Goal: Task Accomplishment & Management: Manage account settings

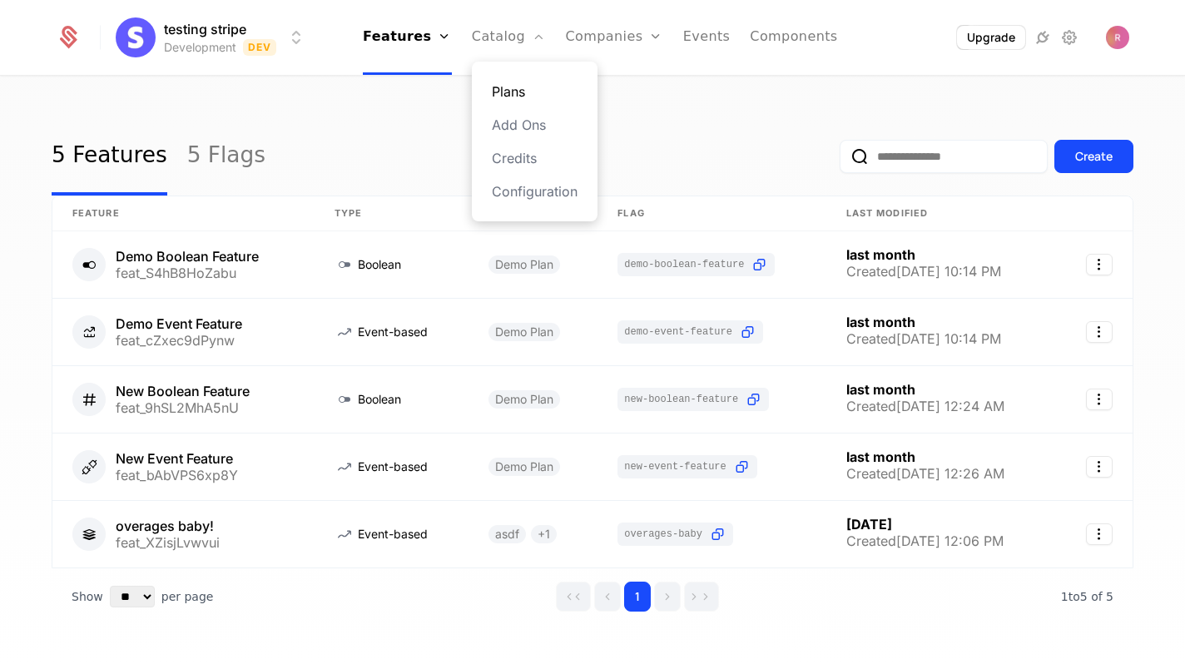
click at [509, 95] on link "Plans" at bounding box center [535, 92] width 86 height 20
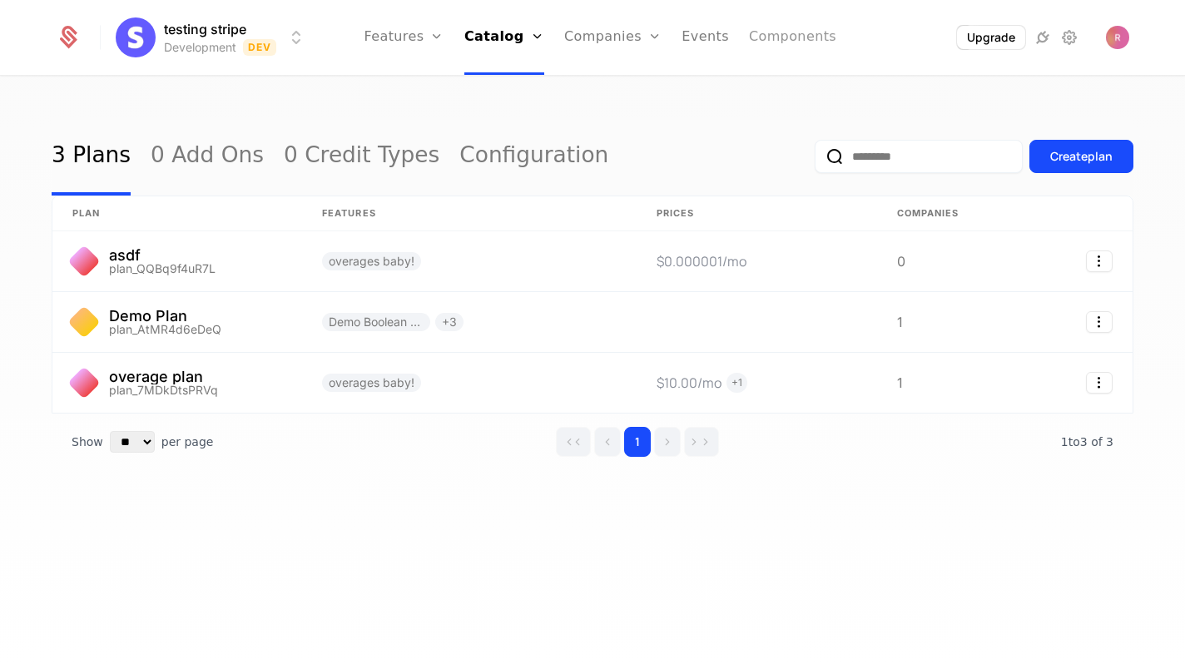
click at [774, 25] on link "Components" at bounding box center [792, 37] width 87 height 75
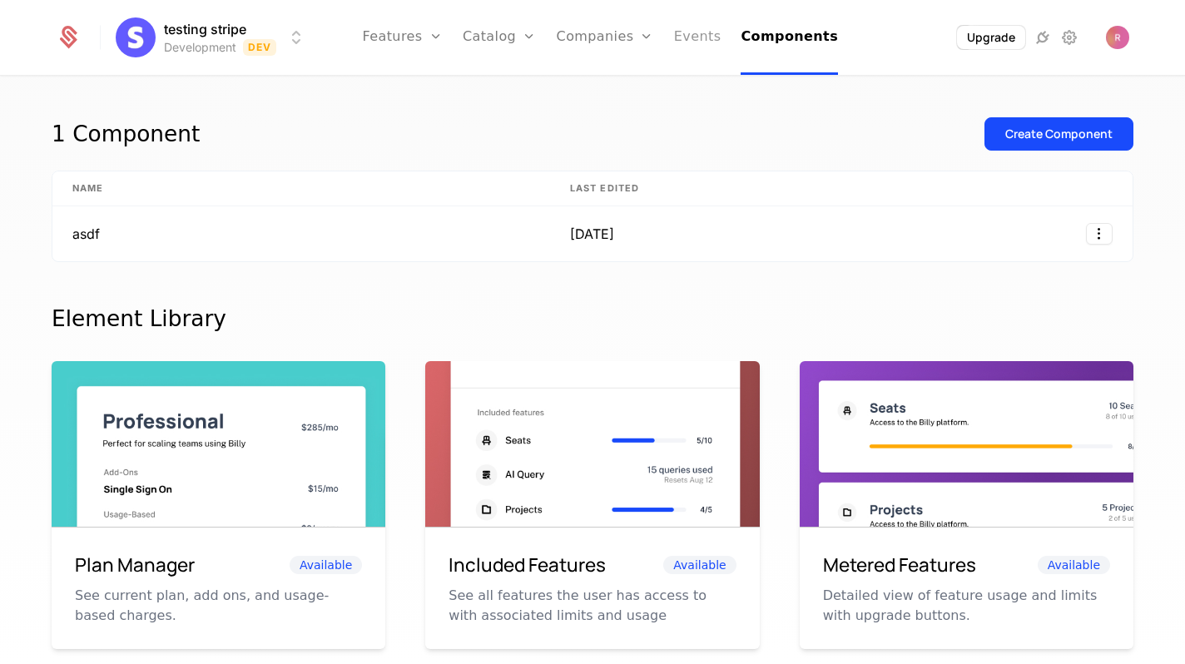
click at [680, 47] on link "Events" at bounding box center [697, 37] width 47 height 75
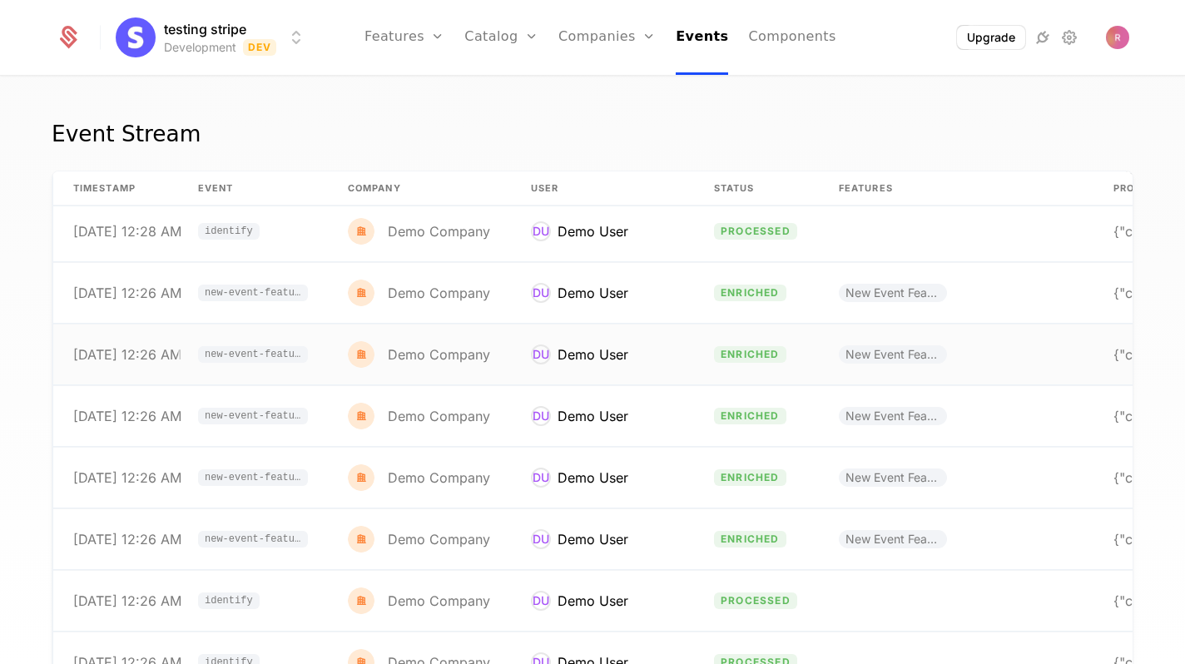
scroll to position [616, 0]
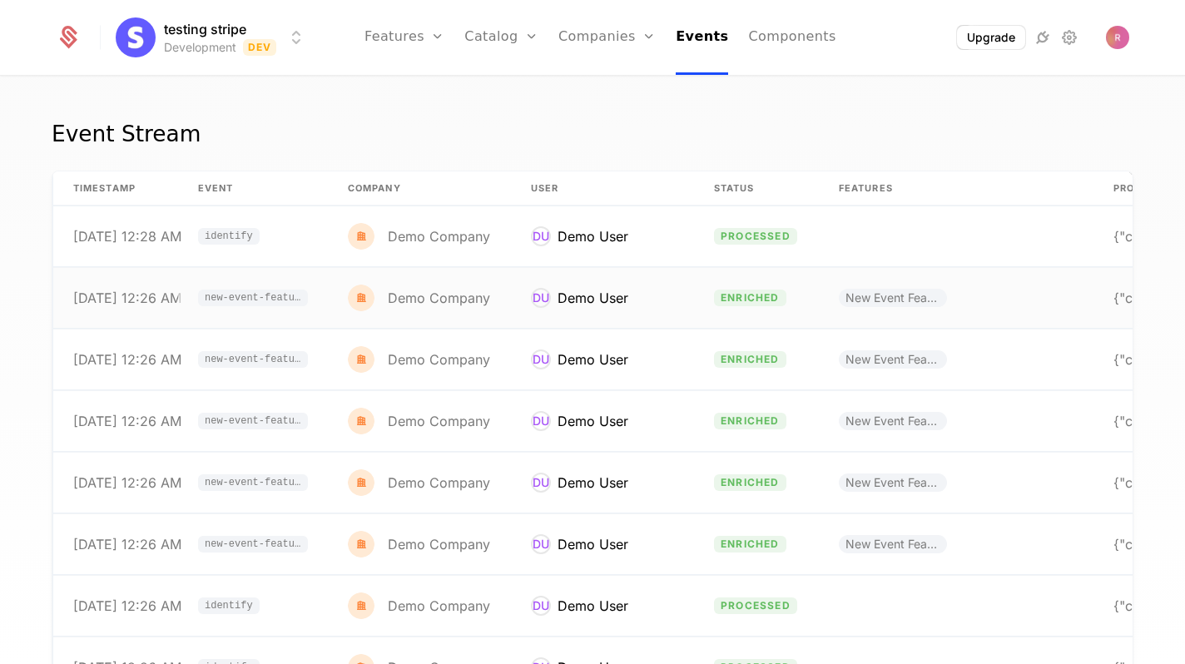
click at [254, 294] on span "new-event-feature-clicked" at bounding box center [253, 298] width 96 height 10
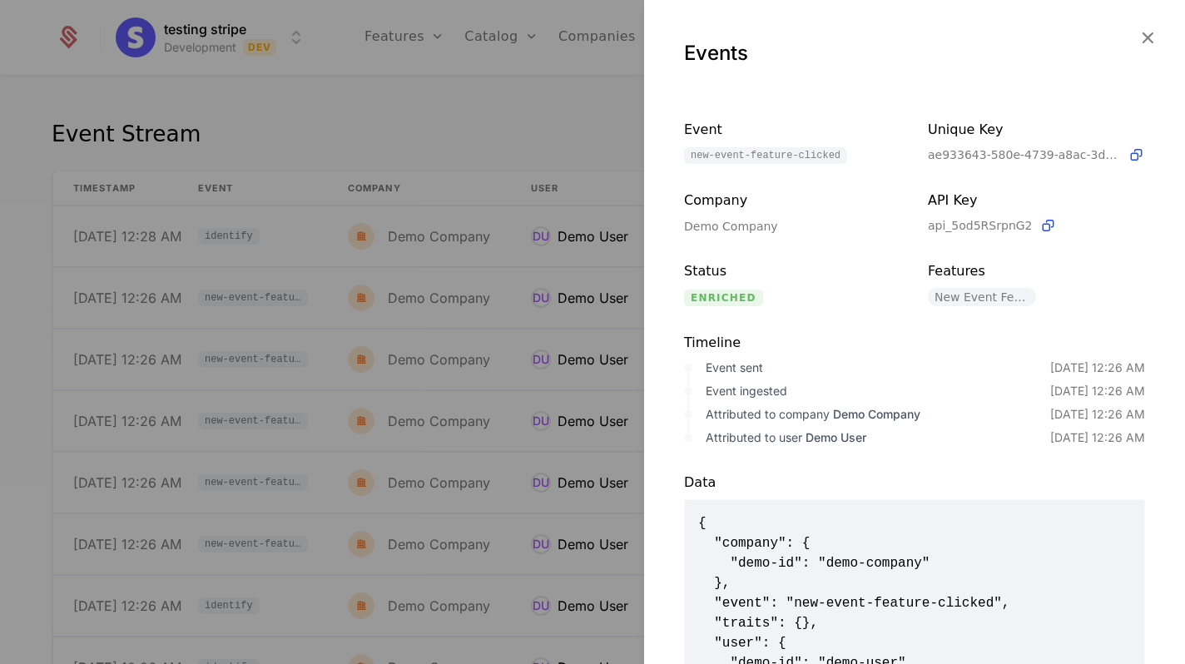
click at [702, 160] on span "new-event-feature-clicked" at bounding box center [765, 155] width 163 height 17
copy span "new-event-feature-clicked"
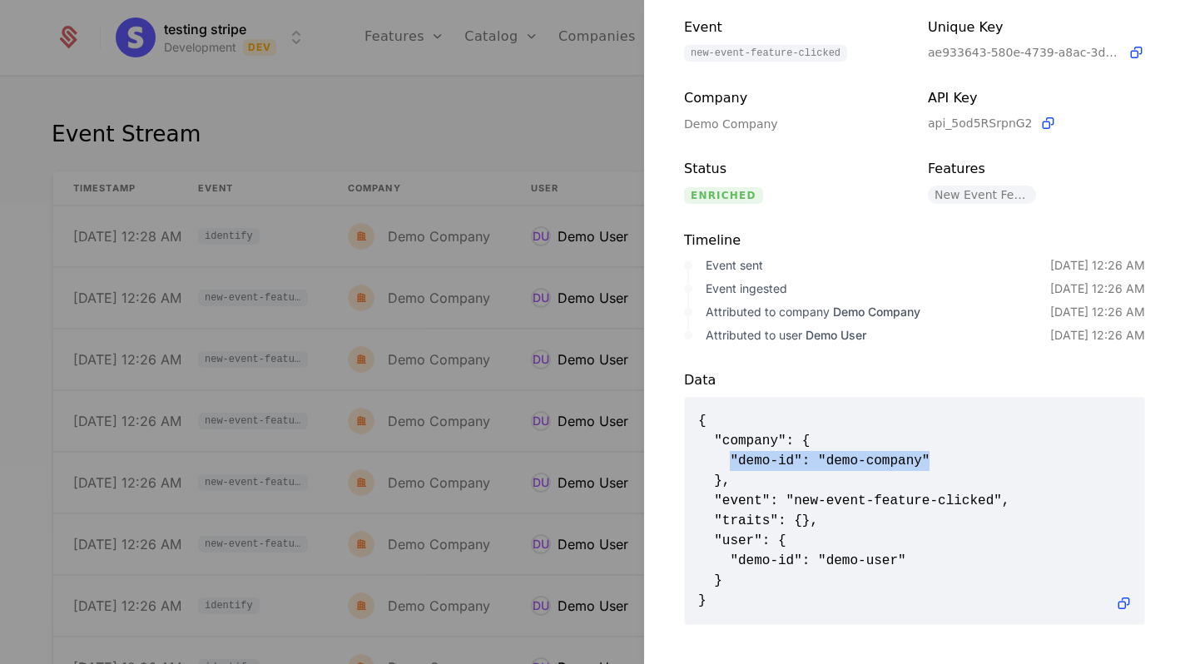
drag, startPoint x: 730, startPoint y: 458, endPoint x: 954, endPoint y: 458, distance: 224.6
click at [954, 458] on span "{ "company": { "demo-id": "demo-company" }, "event": "new-event-feature-clicked…" at bounding box center [914, 511] width 433 height 200
copy span ""demo-id": "demo-company""
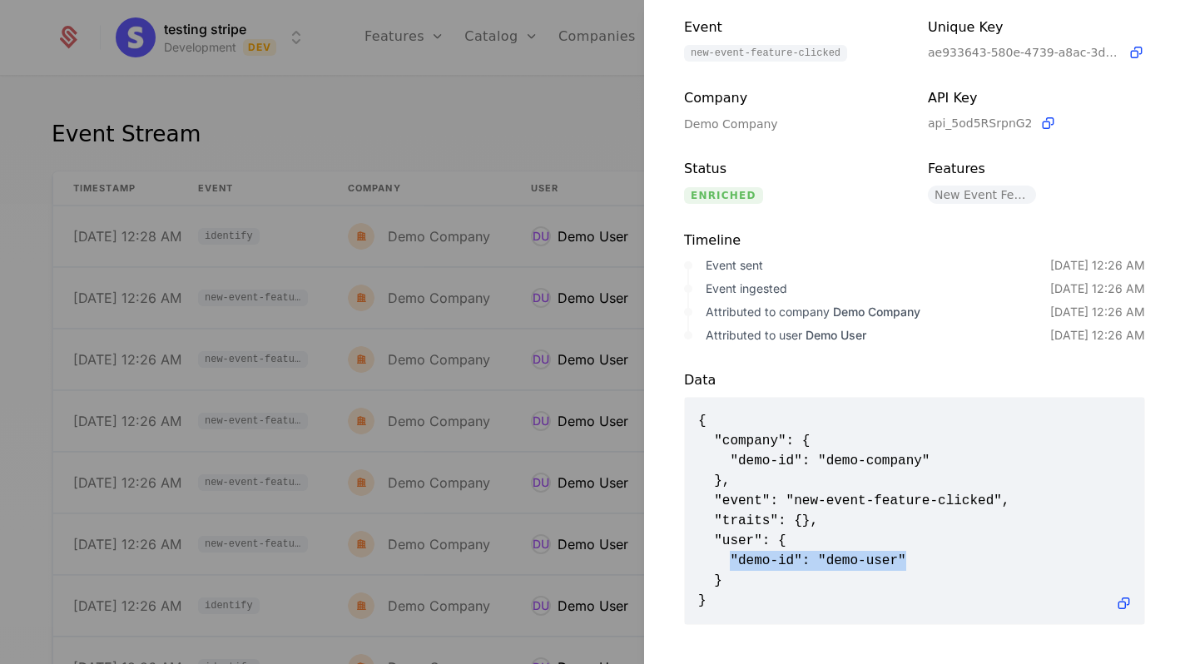
drag, startPoint x: 730, startPoint y: 561, endPoint x: 917, endPoint y: 560, distance: 187.2
click at [917, 560] on span "{ "company": { "demo-id": "demo-company" }, "event": "new-event-feature-clicked…" at bounding box center [914, 511] width 433 height 200
copy span ""demo-id": "demo-user""
click at [466, 124] on div at bounding box center [592, 332] width 1185 height 664
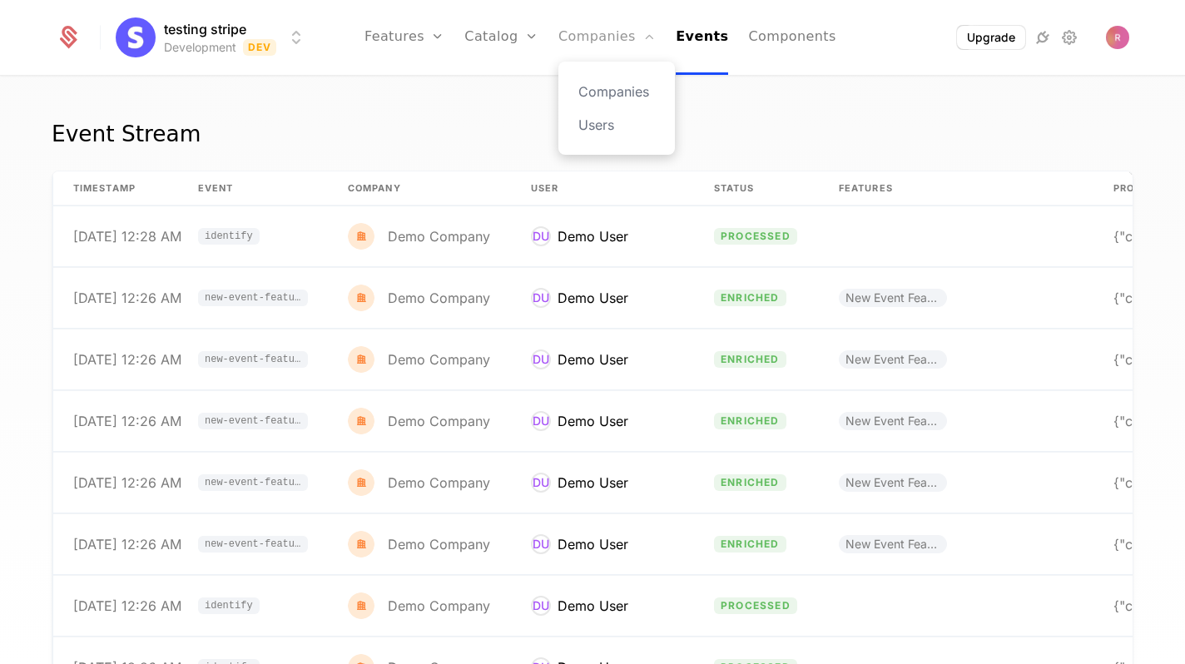
click at [617, 33] on link "Companies" at bounding box center [606, 37] width 97 height 75
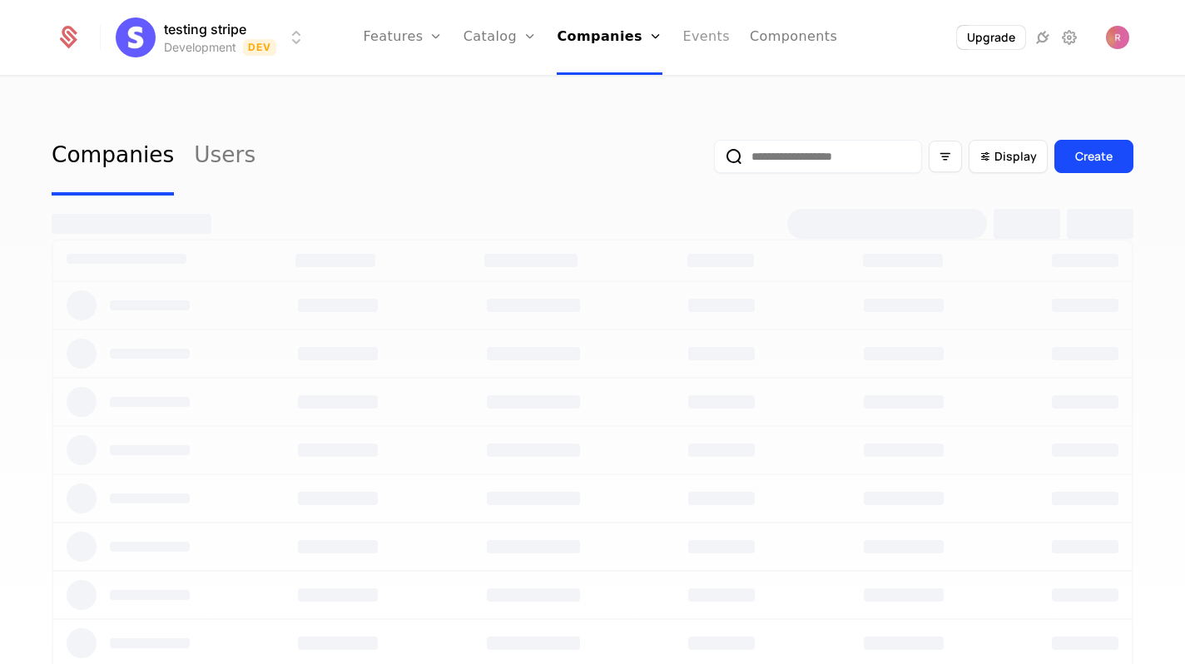
click at [695, 32] on link "Events" at bounding box center [705, 37] width 47 height 75
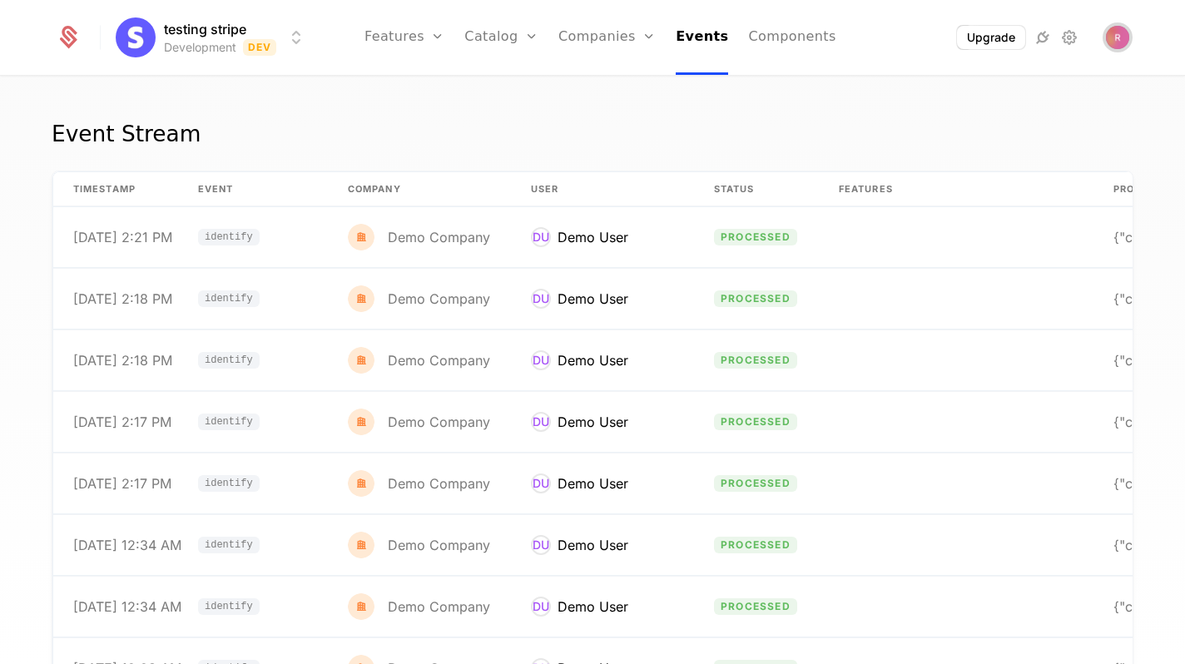
click at [1115, 33] on img "Open user button" at bounding box center [1117, 37] width 23 height 23
click at [615, 111] on div "Event Stream timestamp Event Company User Status Features Properties 6/27/25, 2…" at bounding box center [592, 375] width 1185 height 596
click at [1127, 37] on img "Open user button" at bounding box center [1117, 37] width 23 height 23
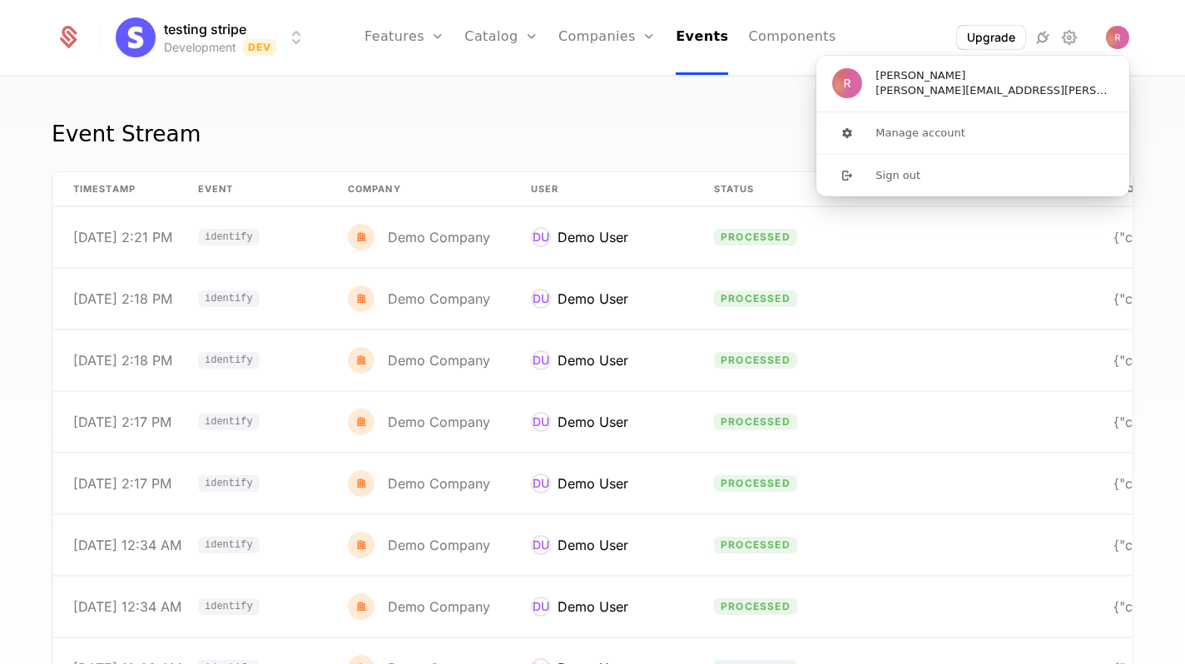
click at [723, 110] on div "Event Stream timestamp Event Company User Status Features Properties 6/27/25, 2…" at bounding box center [592, 375] width 1185 height 596
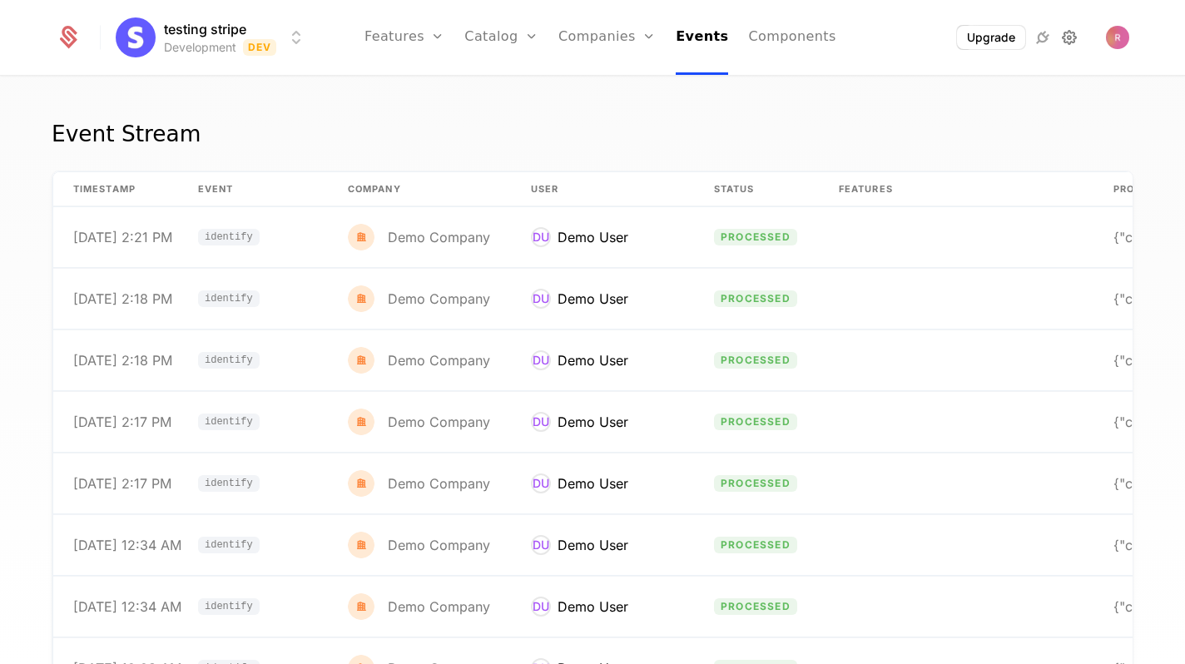
click at [1063, 34] on icon at bounding box center [1069, 37] width 20 height 20
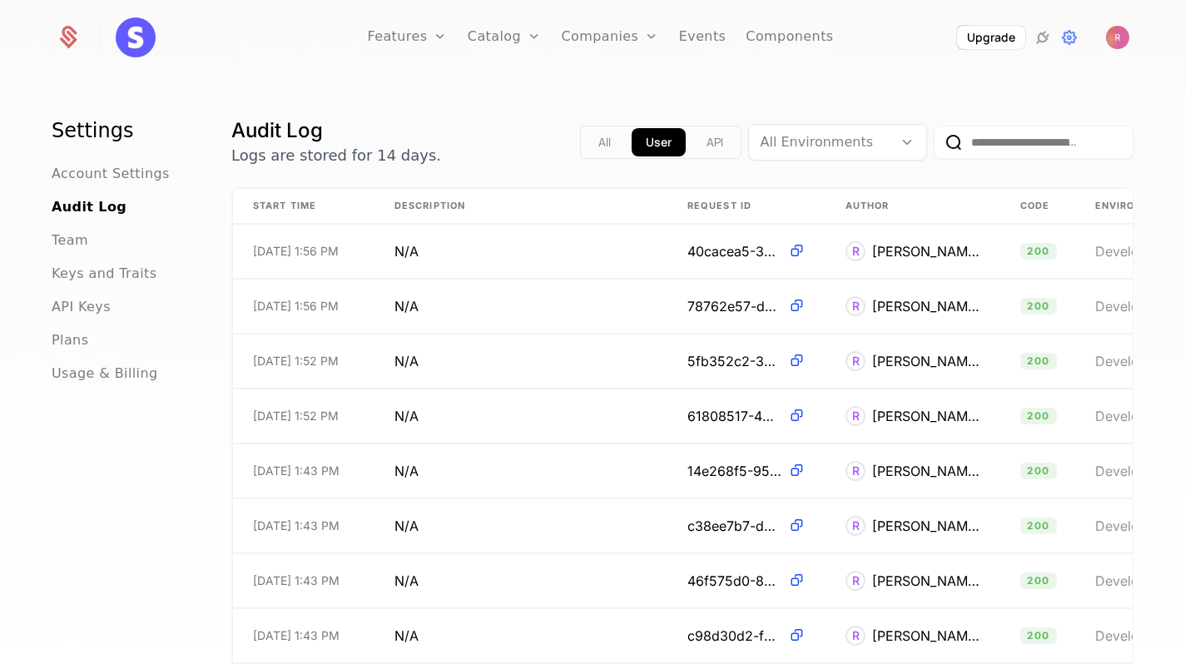
click at [1105, 40] on div "Upgrade" at bounding box center [1010, 37] width 235 height 25
click at [90, 306] on span "API Keys" at bounding box center [81, 307] width 59 height 20
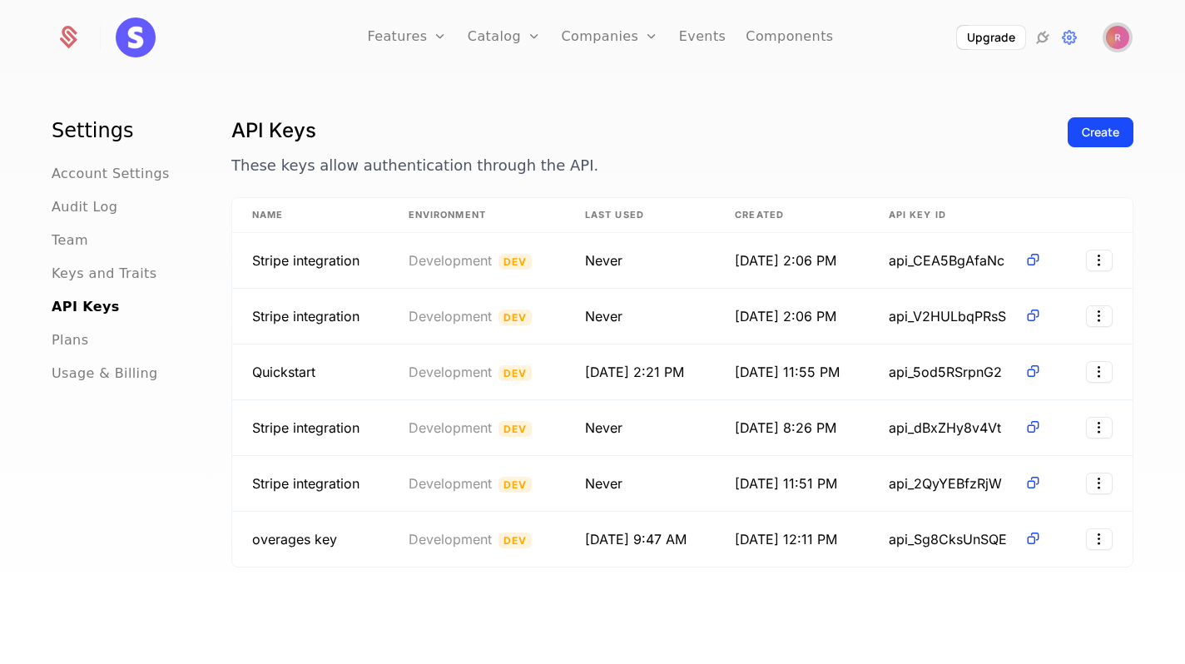
click at [1110, 32] on img "Open user button" at bounding box center [1117, 37] width 23 height 23
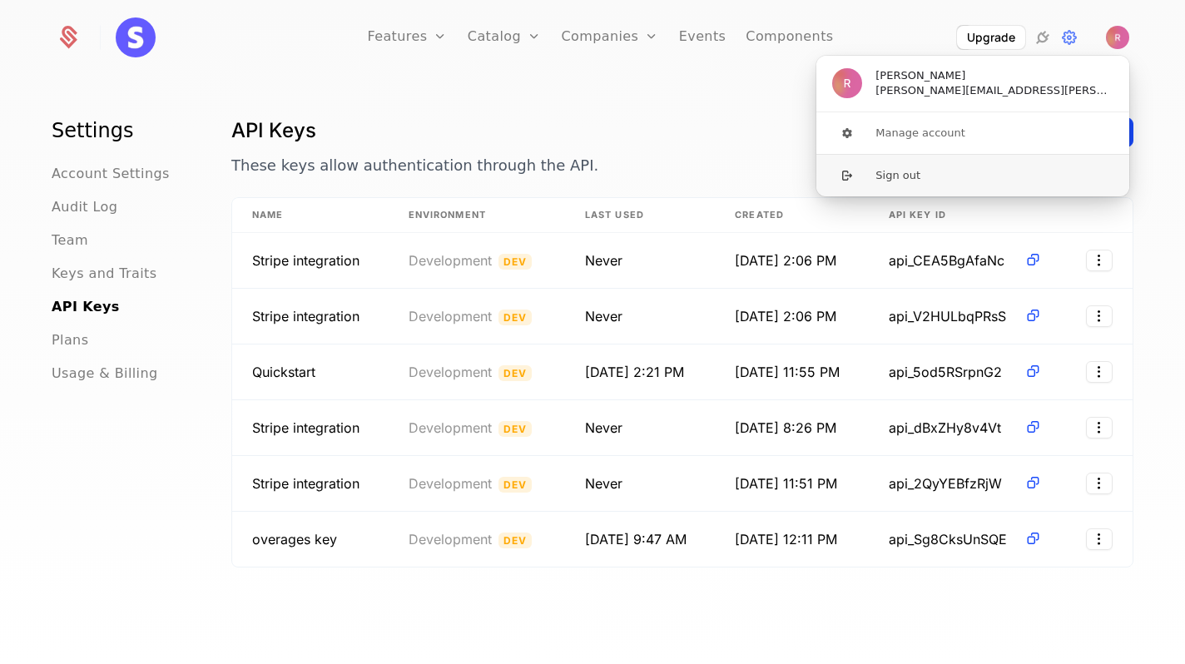
click at [923, 168] on button "Sign out" at bounding box center [972, 175] width 314 height 42
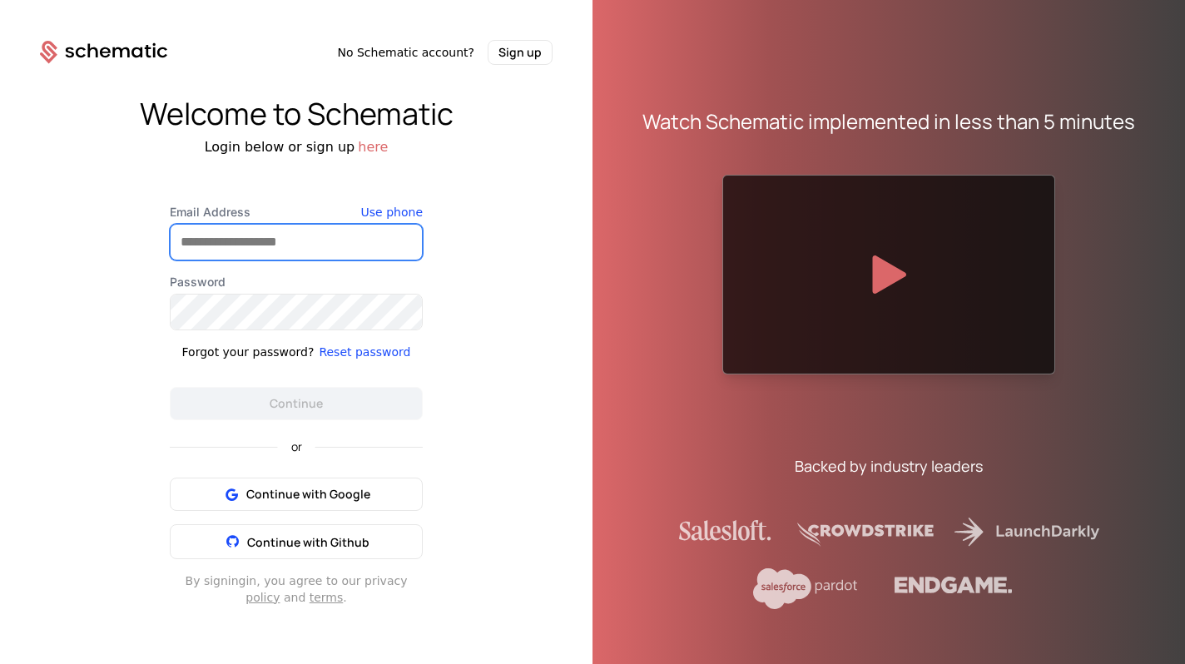
click at [297, 257] on input "Email Address" at bounding box center [296, 242] width 251 height 35
type input "**********"
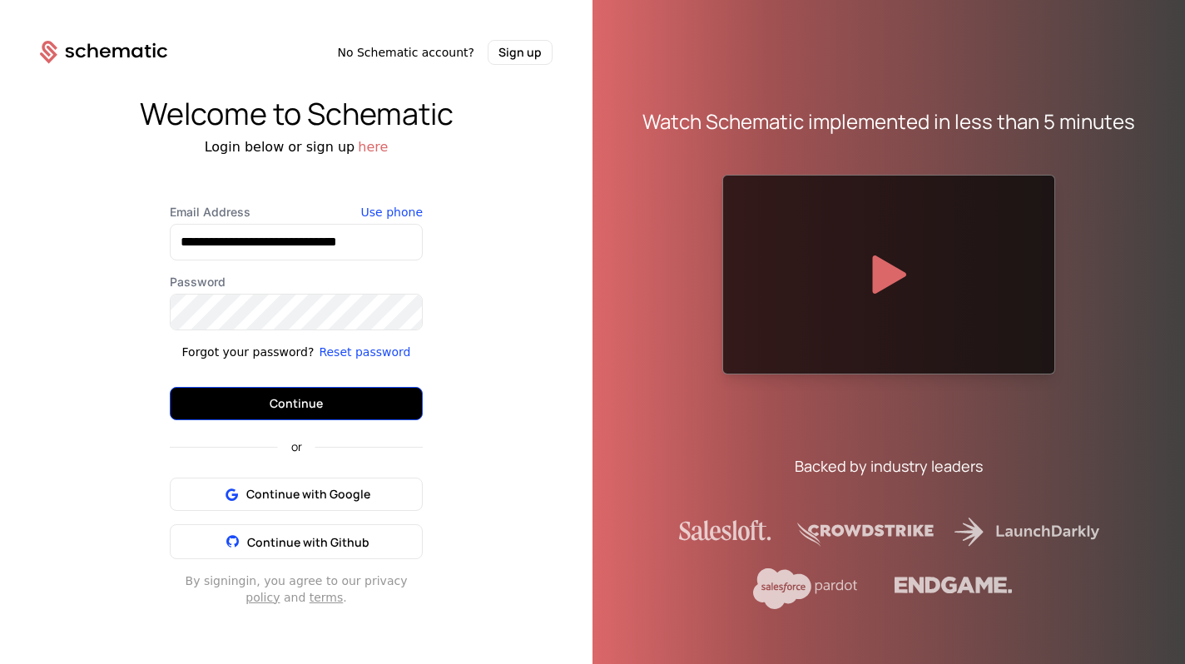
click at [362, 408] on button "Continue" at bounding box center [296, 403] width 253 height 33
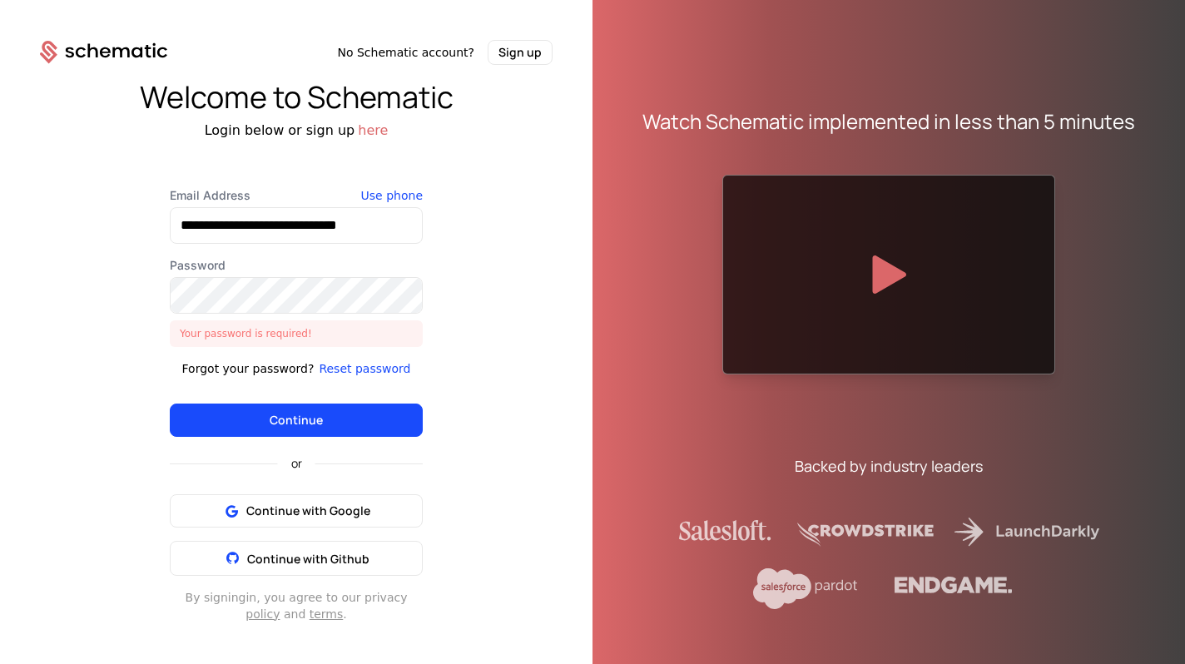
click at [294, 269] on label "Password" at bounding box center [296, 265] width 253 height 17
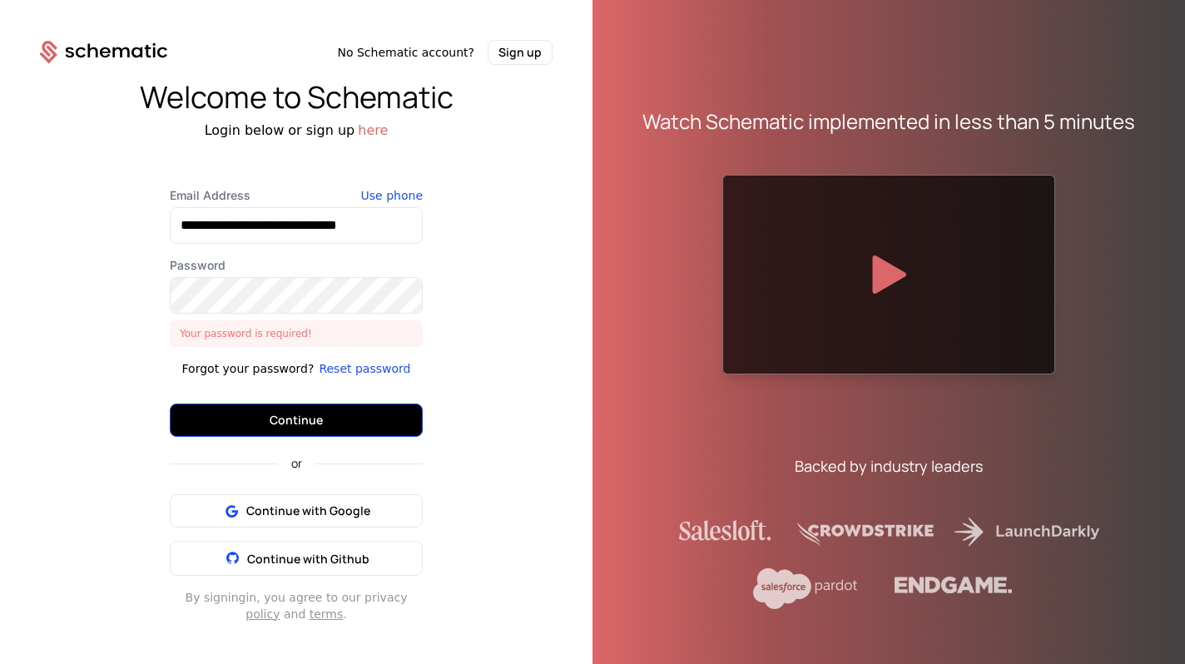
click at [282, 406] on button "Continue" at bounding box center [296, 419] width 253 height 33
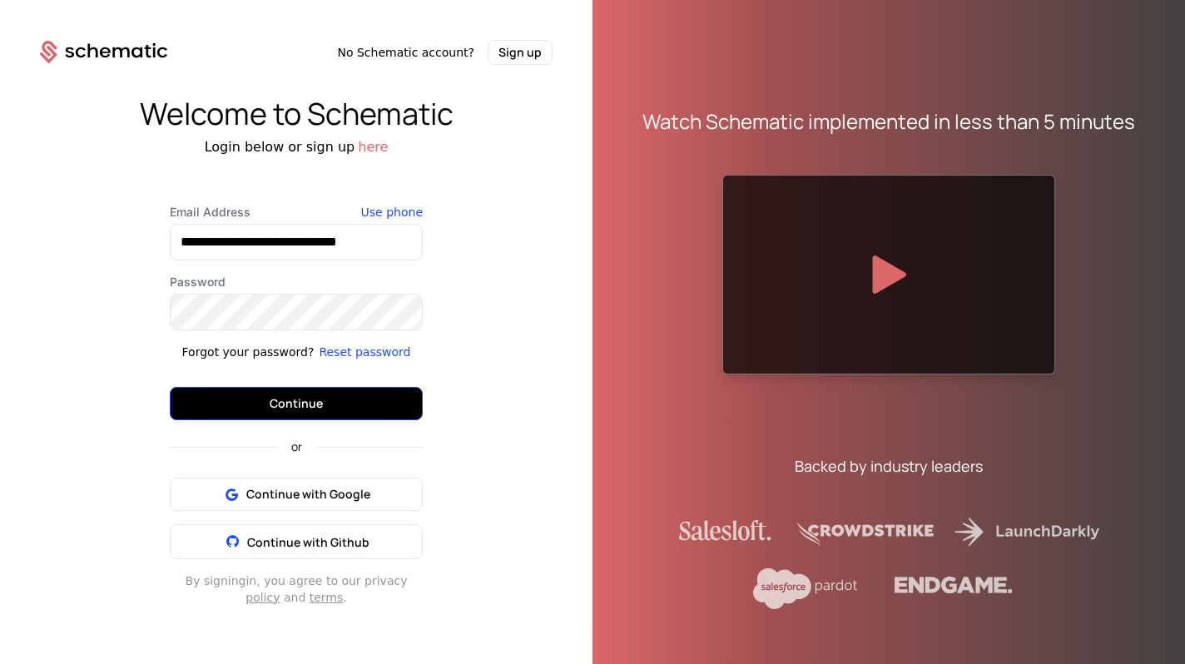
click at [341, 396] on button "Continue" at bounding box center [296, 403] width 253 height 33
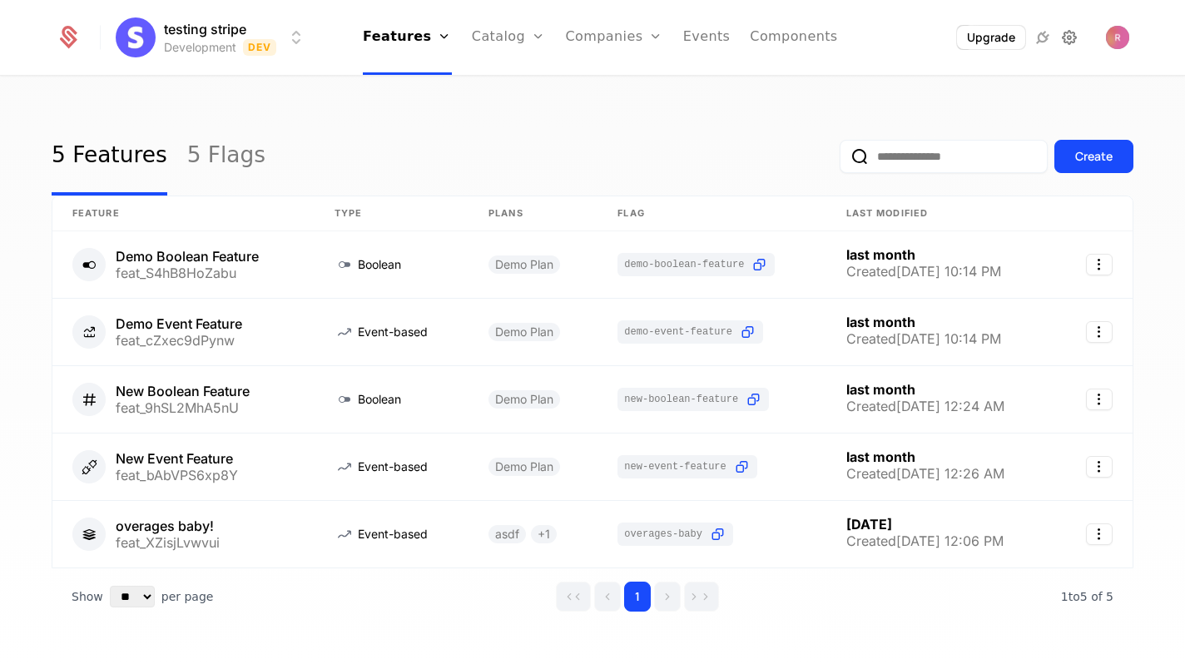
click at [1069, 46] on icon at bounding box center [1069, 37] width 20 height 20
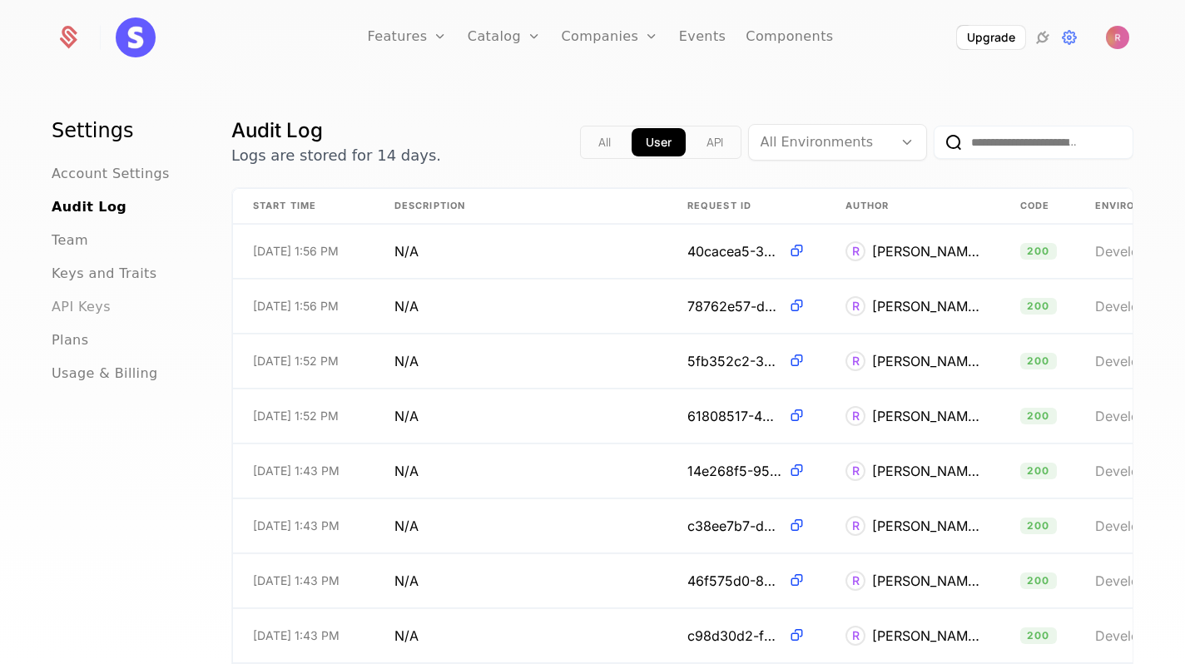
click at [92, 310] on span "API Keys" at bounding box center [81, 307] width 59 height 20
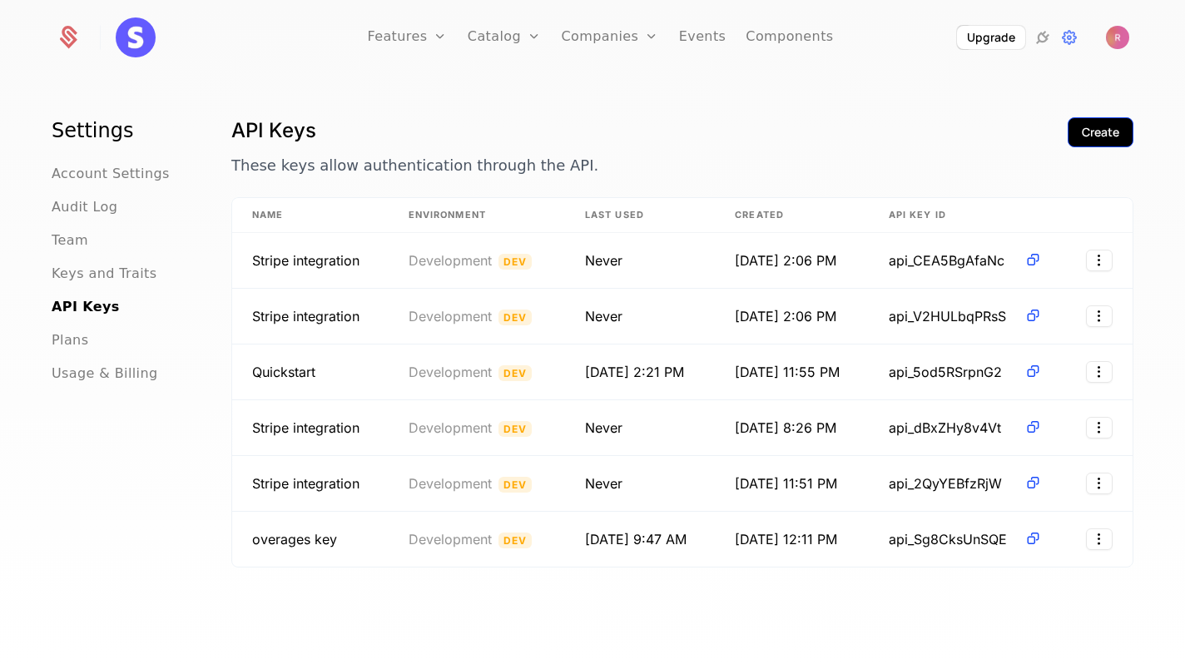
click at [1091, 138] on div "Create" at bounding box center [1099, 132] width 37 height 17
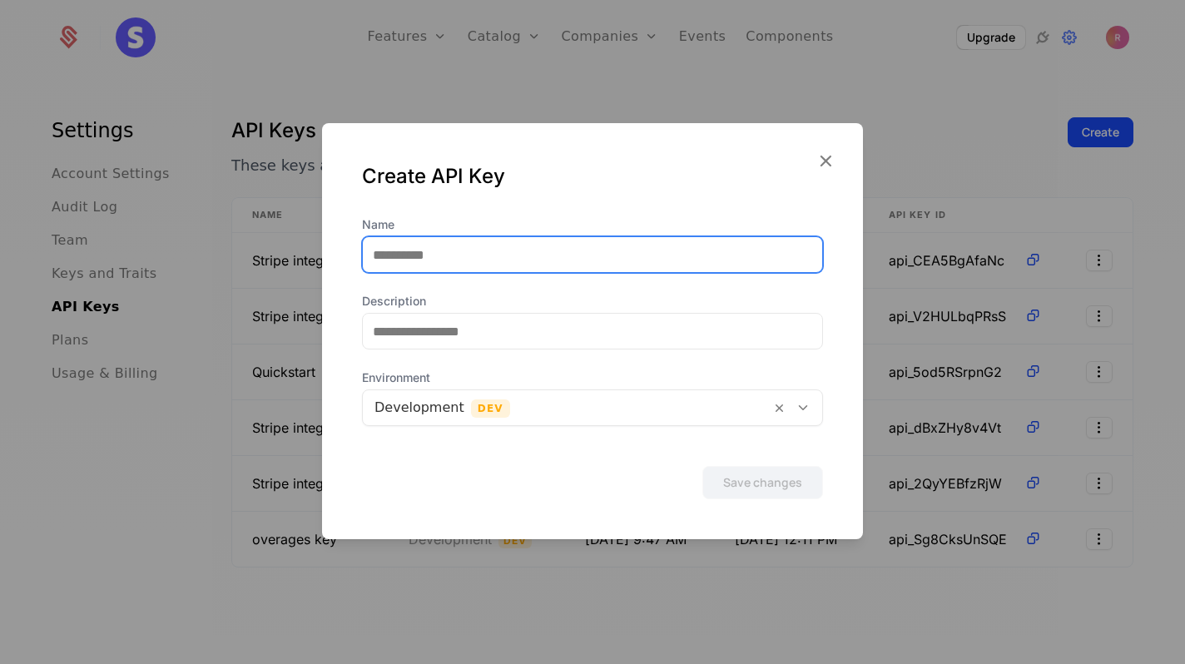
click at [474, 257] on input "Name" at bounding box center [592, 254] width 459 height 35
type input "**********"
click at [702, 466] on button "Save changes" at bounding box center [762, 482] width 121 height 33
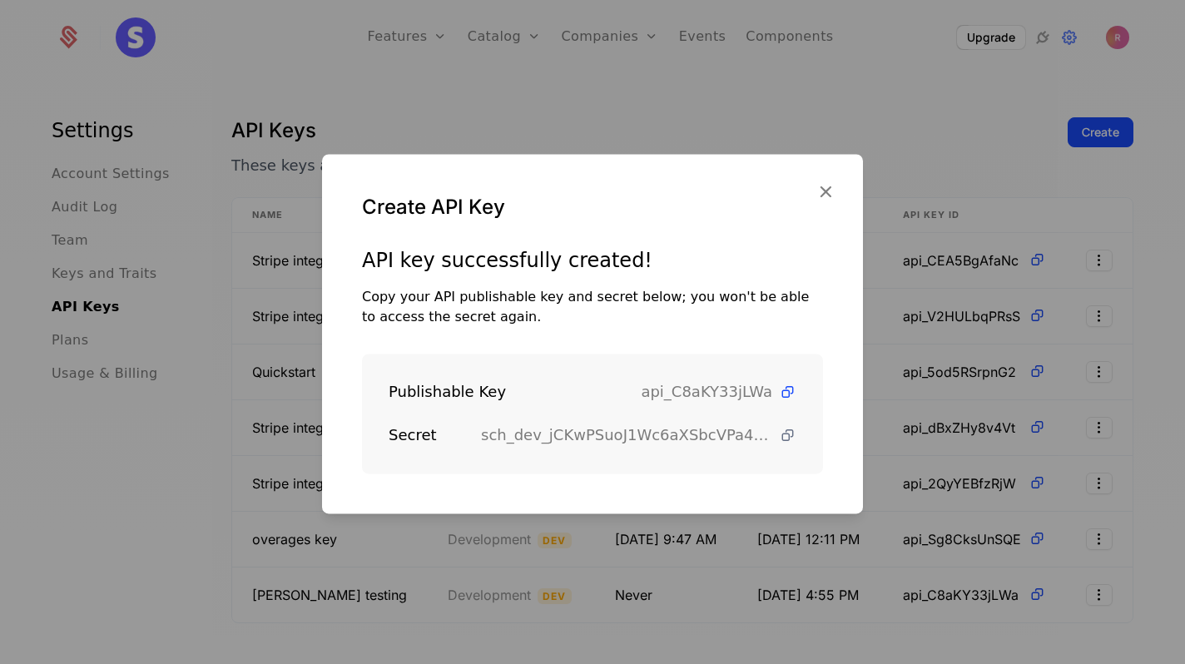
click at [786, 428] on icon at bounding box center [787, 435] width 17 height 17
click at [532, 438] on span "sch_dev_jCKwPSuoJ1Wc6aXSbcVPa4N9TnJHjoAe" at bounding box center [626, 434] width 291 height 23
click at [604, 438] on span "sch_dev_jCKwPSuoJ1Wc6aXSbcVPa4N9TnJHjoAe" at bounding box center [626, 434] width 291 height 23
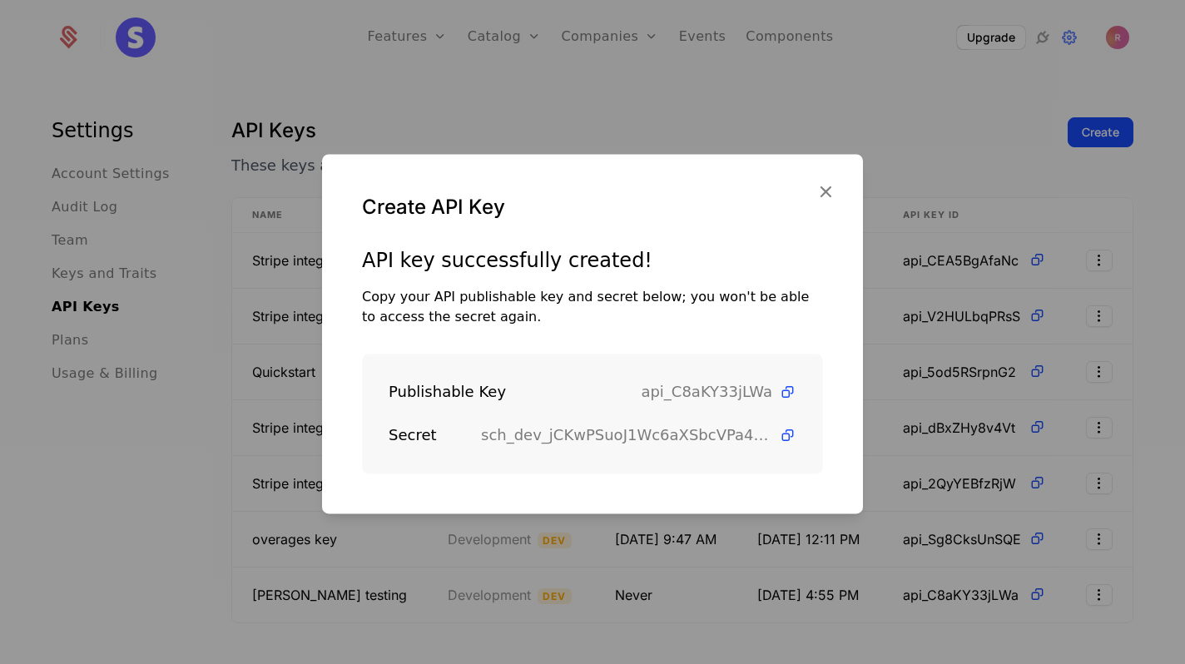
click at [709, 42] on div at bounding box center [592, 332] width 1185 height 664
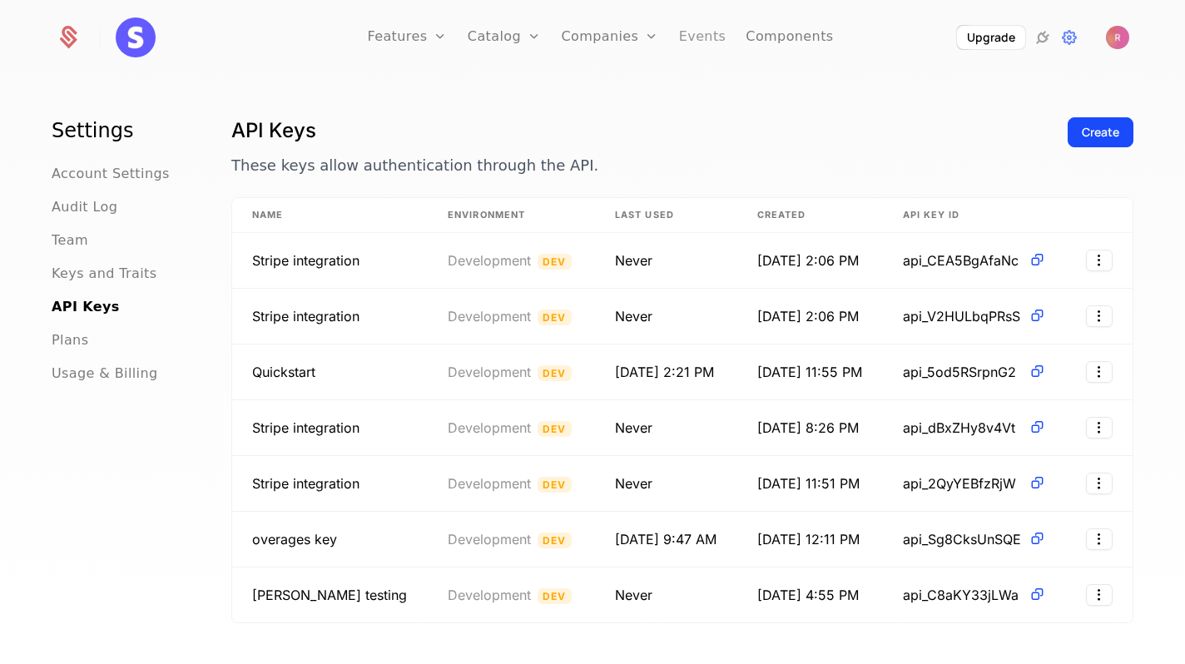
click at [689, 29] on link "Events" at bounding box center [702, 37] width 47 height 75
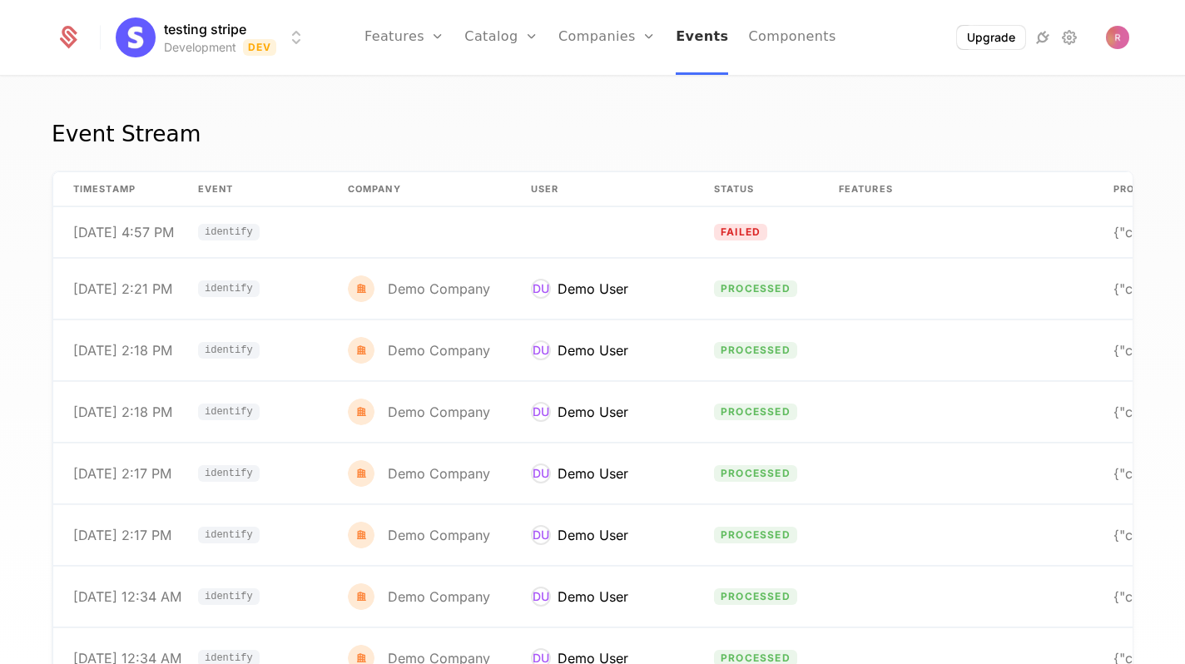
click at [700, 44] on link "Events" at bounding box center [701, 37] width 52 height 75
click at [382, 141] on div "Event Stream" at bounding box center [592, 143] width 1081 height 53
click at [708, 49] on link "Events" at bounding box center [701, 37] width 52 height 75
click at [773, 23] on link "Components" at bounding box center [791, 37] width 87 height 75
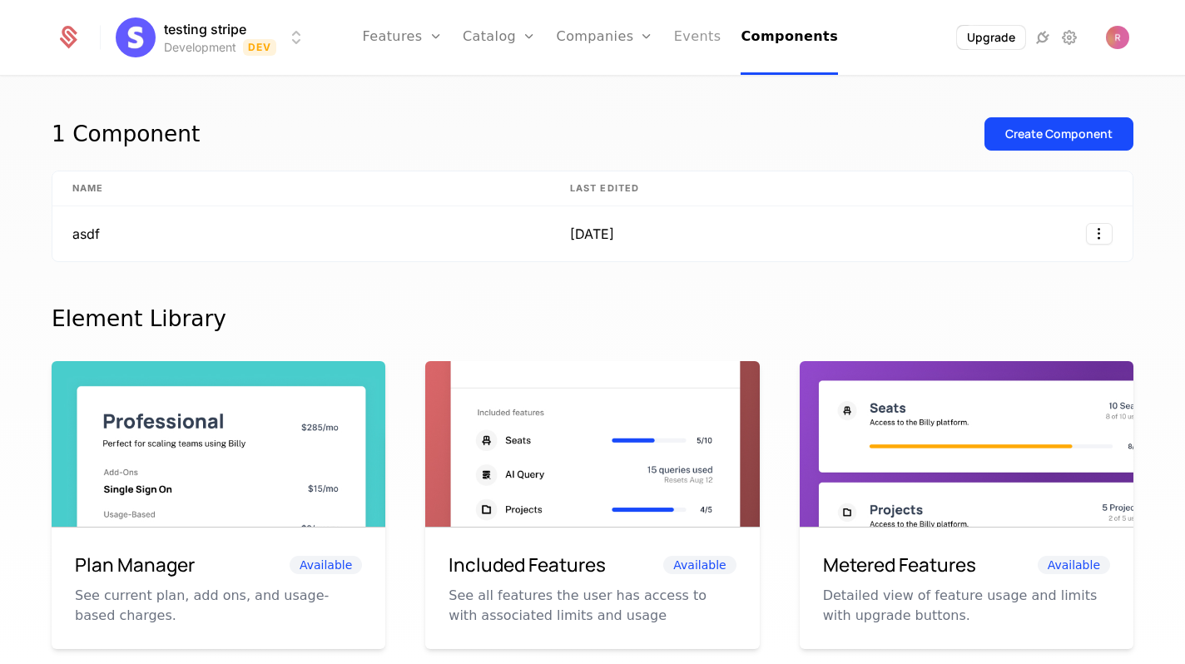
click at [680, 29] on link "Events" at bounding box center [697, 37] width 47 height 75
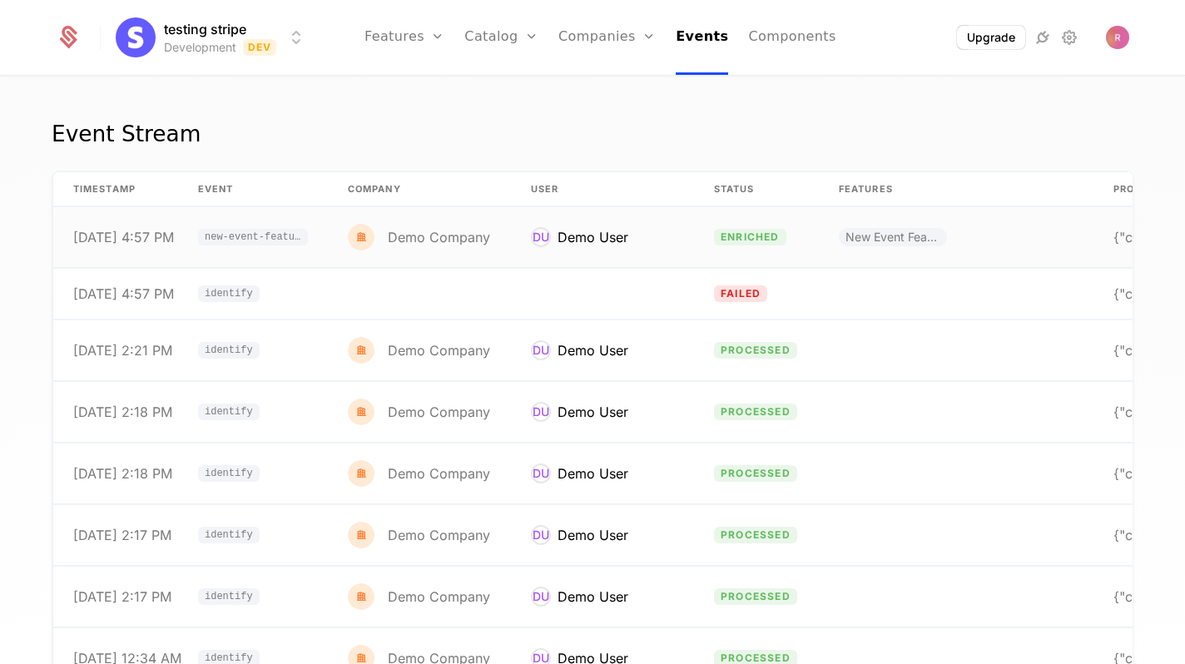
click at [590, 230] on div "Demo User" at bounding box center [592, 237] width 71 height 20
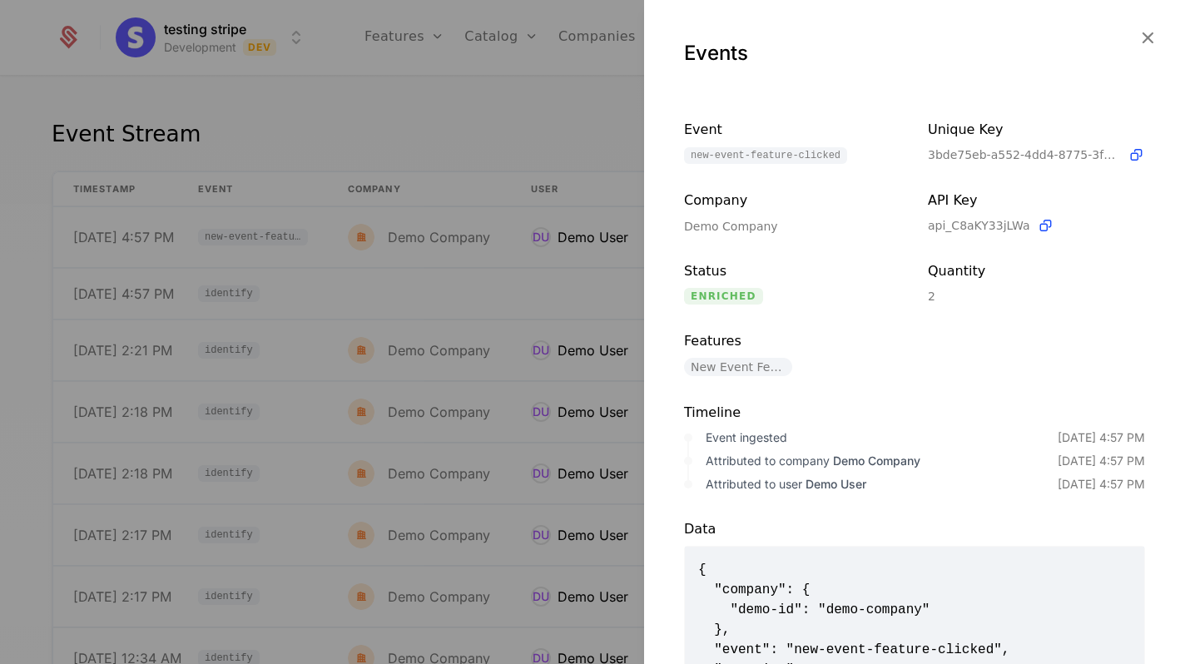
click at [383, 151] on div at bounding box center [592, 332] width 1185 height 664
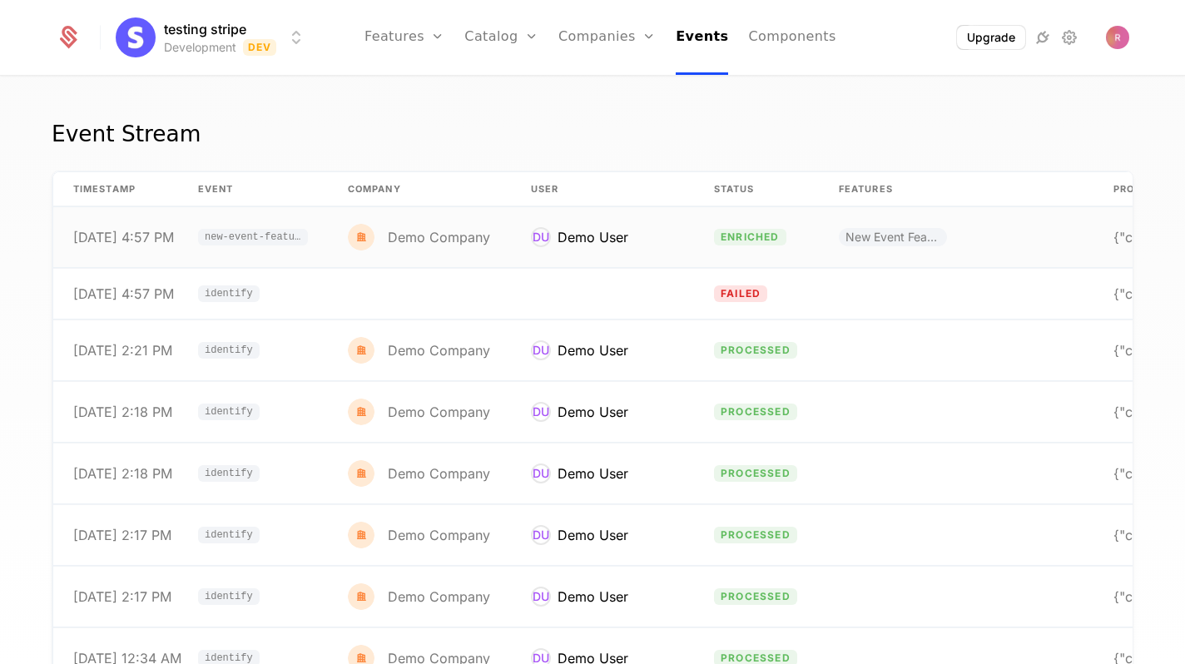
click at [532, 235] on div "DU" at bounding box center [541, 237] width 20 height 20
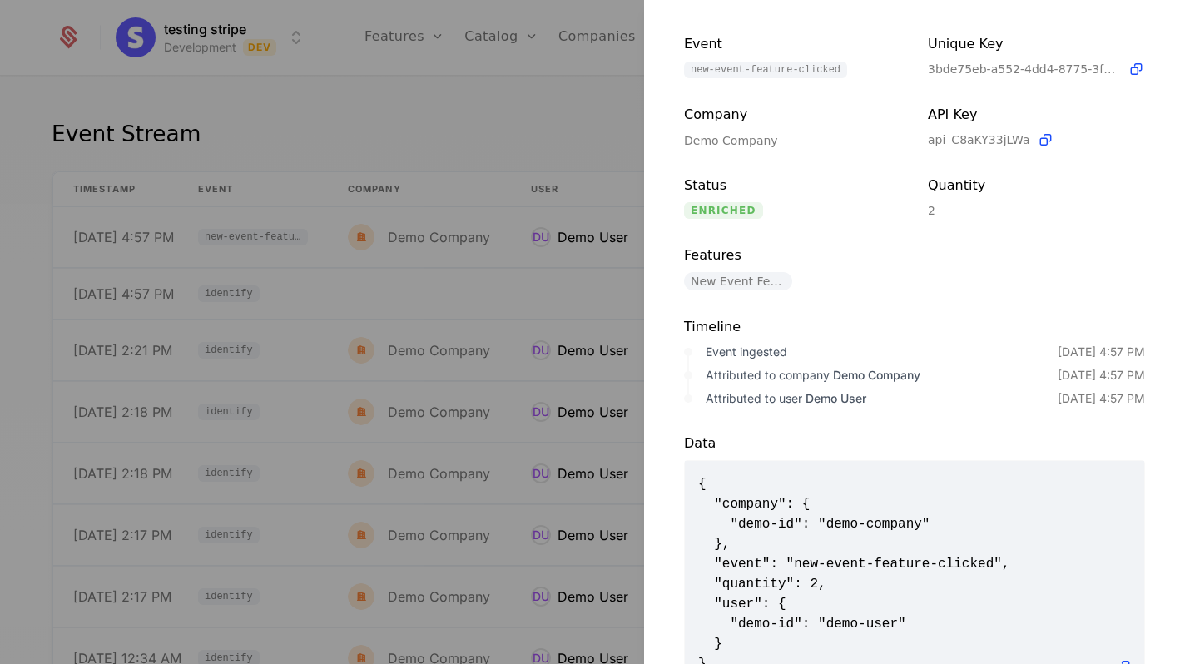
scroll to position [97, 0]
